Goal: Register for event/course

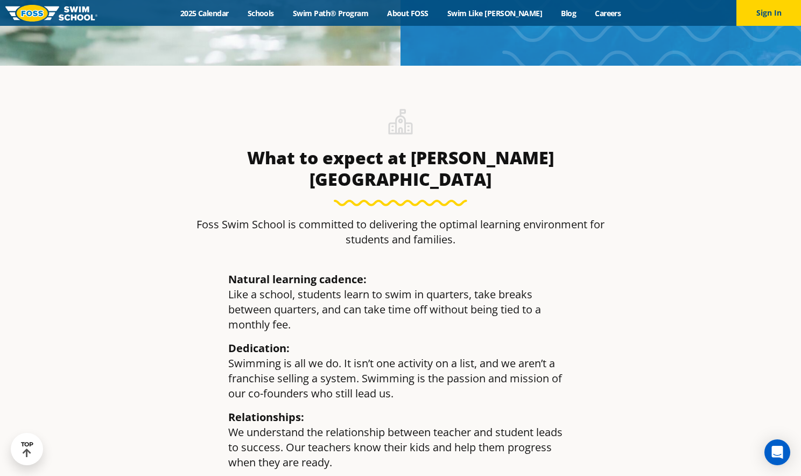
scroll to position [1338, 0]
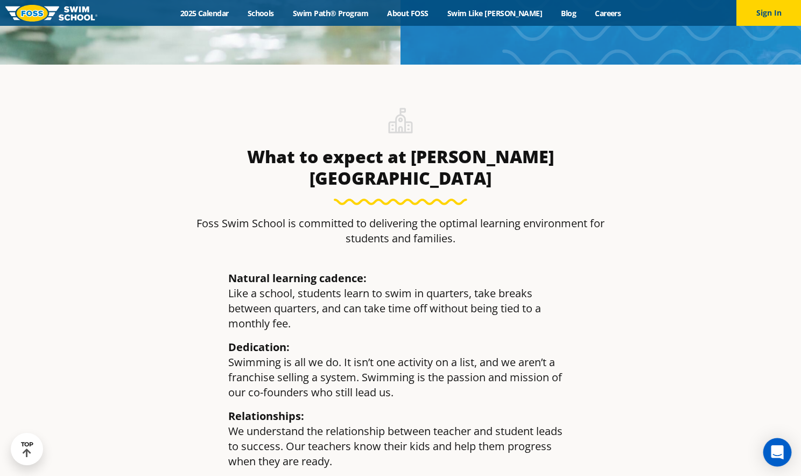
click at [783, 453] on icon "Open Intercom Messenger" at bounding box center [777, 452] width 14 height 14
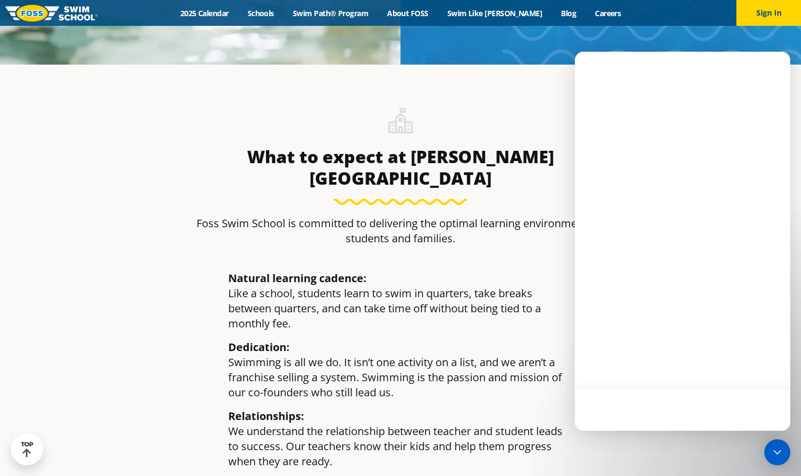
scroll to position [0, 0]
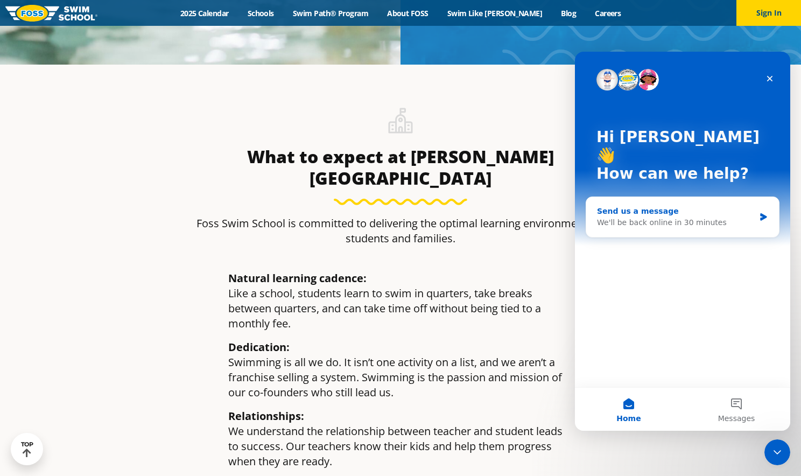
click at [673, 217] on div "We'll be back online in 30 minutes" at bounding box center [676, 222] width 158 height 11
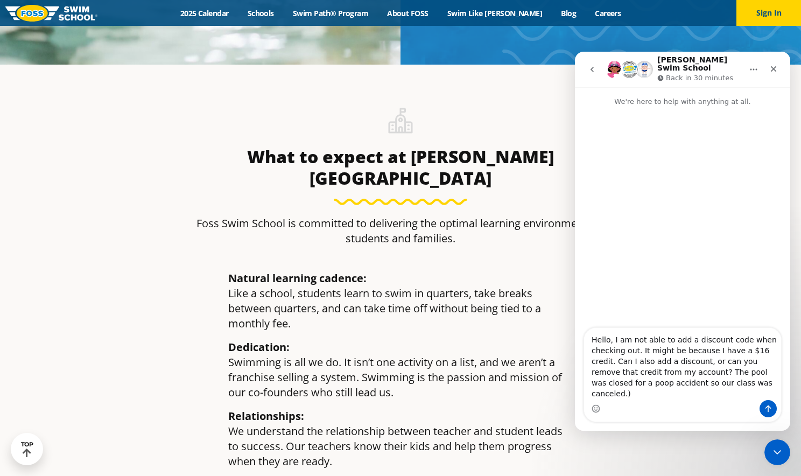
click at [692, 383] on textarea "Hello, I am not able to add a discount code when checking out. It might be beca…" at bounding box center [682, 364] width 197 height 72
click at [693, 382] on textarea "Hello, I am not able to add a discount code when checking out. It might be beca…" at bounding box center [682, 364] width 197 height 72
click at [769, 392] on textarea "Hello, I am not able to add a discount code when checking out. It might be beca…" at bounding box center [682, 364] width 197 height 72
type textarea "Hello, I am not able to add a discount code when checking out. It might be beca…"
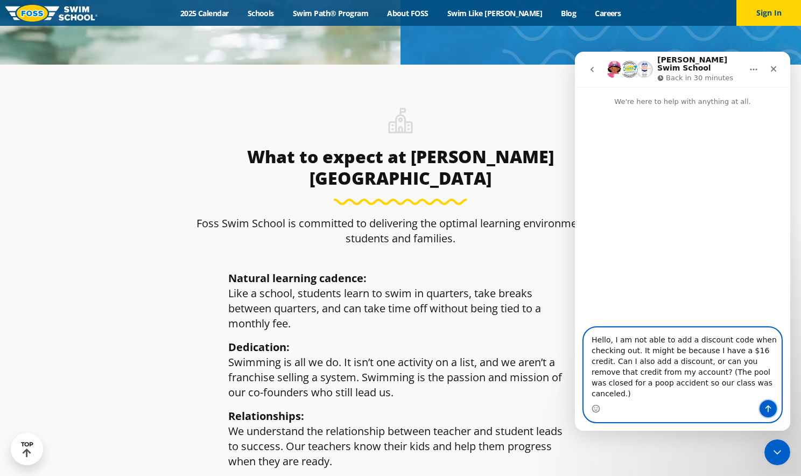
click at [769, 409] on icon "Send a message…" at bounding box center [768, 408] width 9 height 9
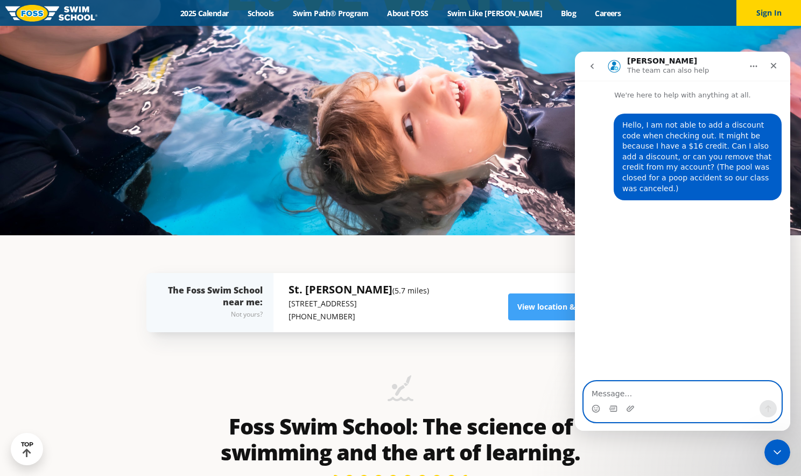
scroll to position [240, 0]
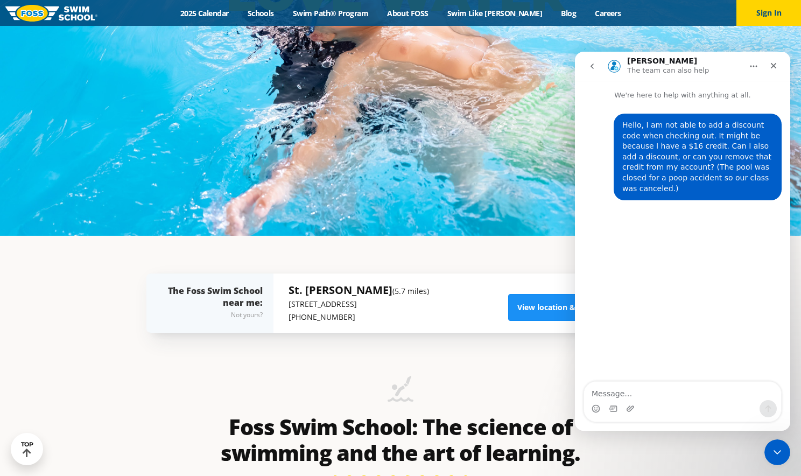
click at [532, 305] on link "View location & class schedule" at bounding box center [573, 307] width 131 height 27
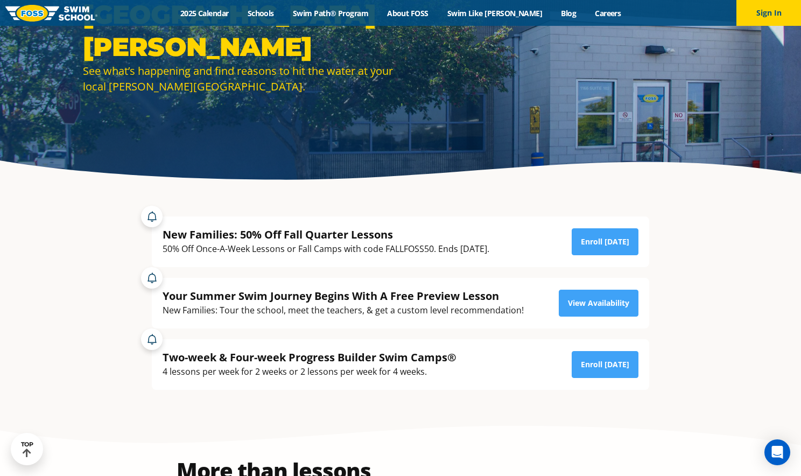
scroll to position [146, 0]
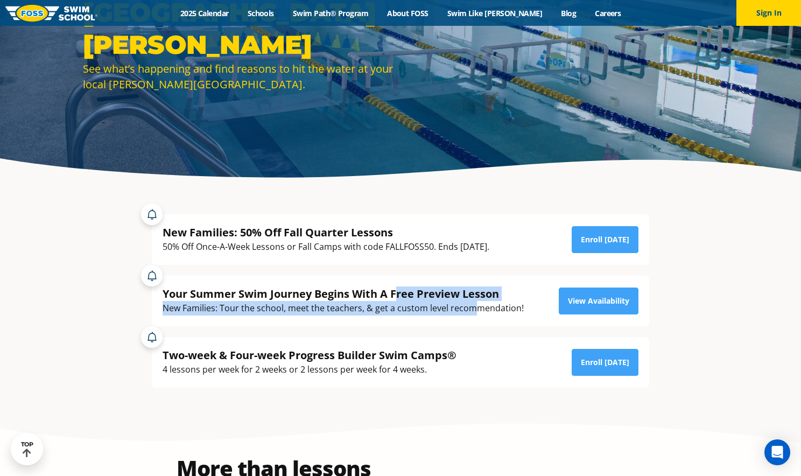
drag, startPoint x: 472, startPoint y: 305, endPoint x: 396, endPoint y: 295, distance: 77.1
click at [396, 295] on div "Your Summer Swim Journey Begins With A Free Preview Lesson New Families: Tour t…" at bounding box center [343, 300] width 361 height 29
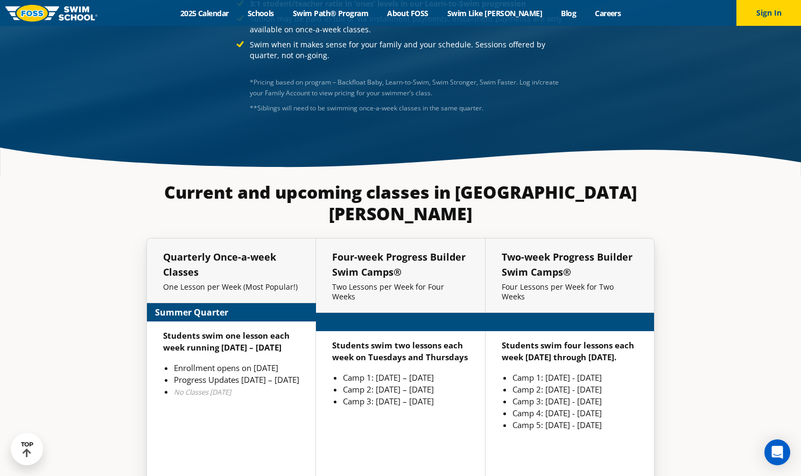
scroll to position [2415, 0]
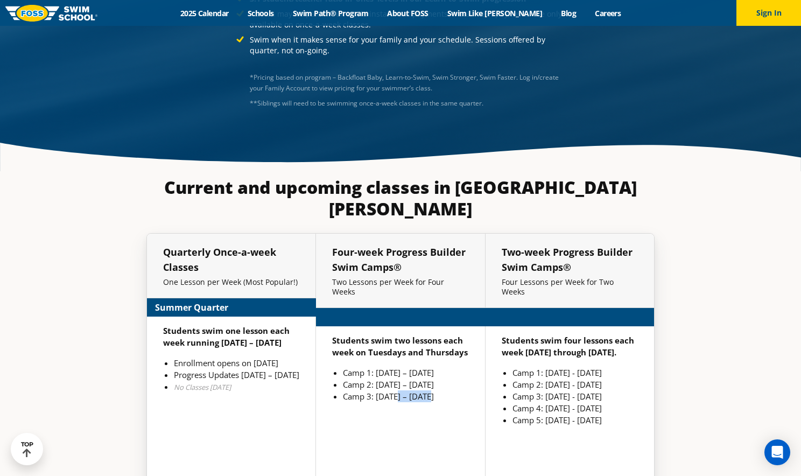
drag, startPoint x: 397, startPoint y: 352, endPoint x: 381, endPoint y: 352, distance: 16.2
click at [381, 352] on div "Students swim two lessons each week on Tuesdays and Thursdays Camp 1: [DATE] – …" at bounding box center [400, 412] width 169 height 172
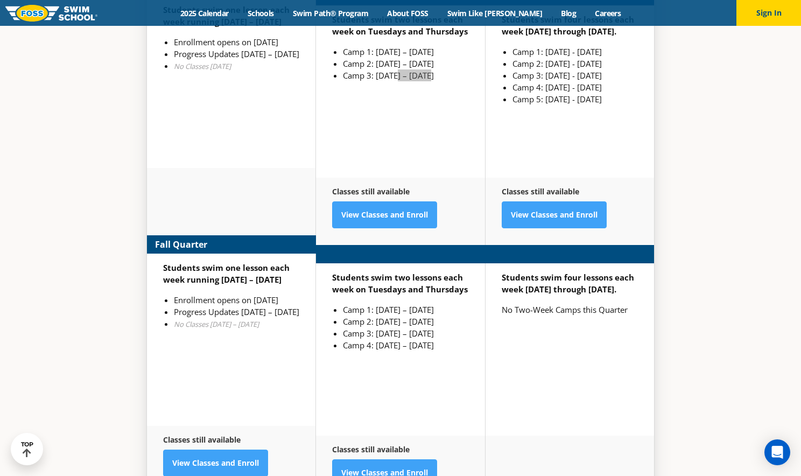
scroll to position [2742, 0]
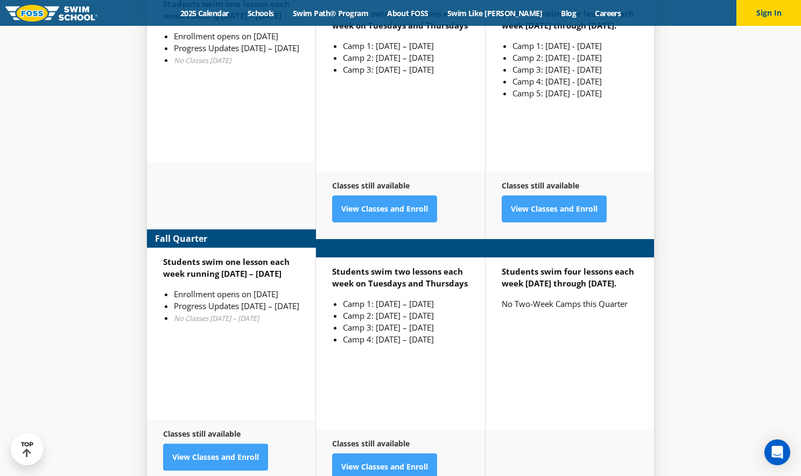
click at [217, 421] on div "Classes still available View Classes and Enroll" at bounding box center [231, 453] width 169 height 67
